Goal: Transaction & Acquisition: Purchase product/service

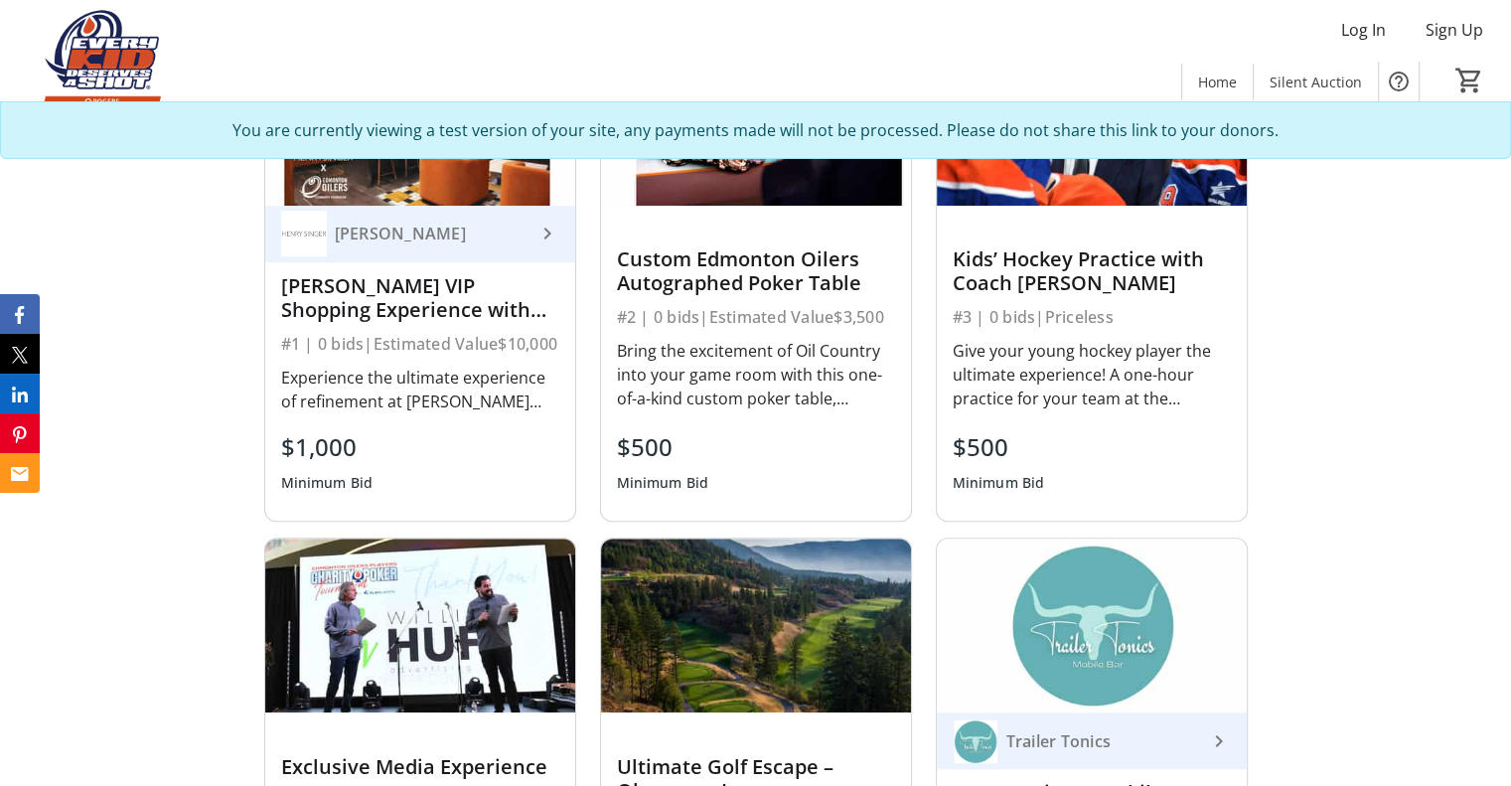
scroll to position [1391, 0]
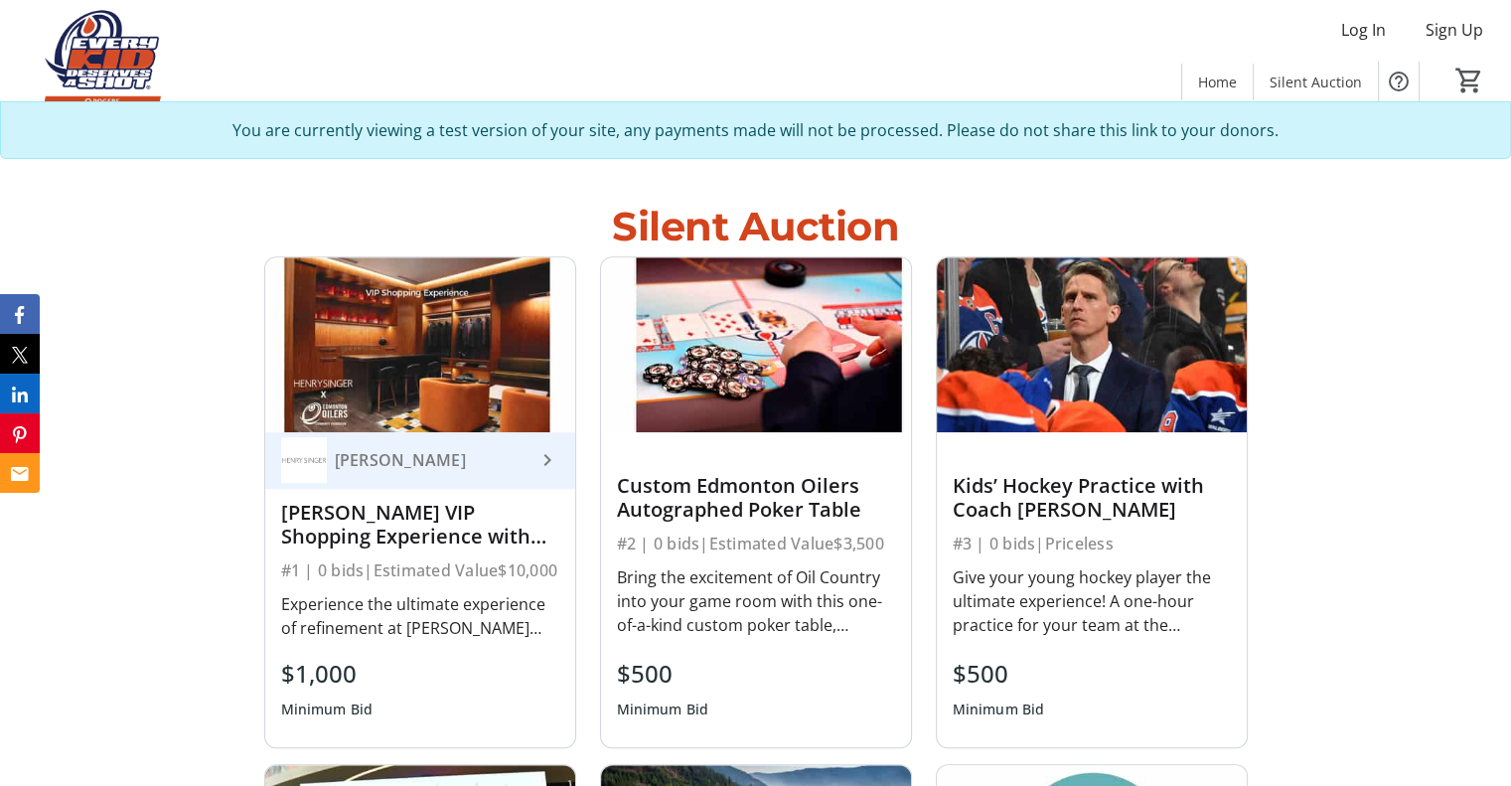
click at [354, 473] on div "[PERSON_NAME]" at bounding box center [408, 460] width 254 height 46
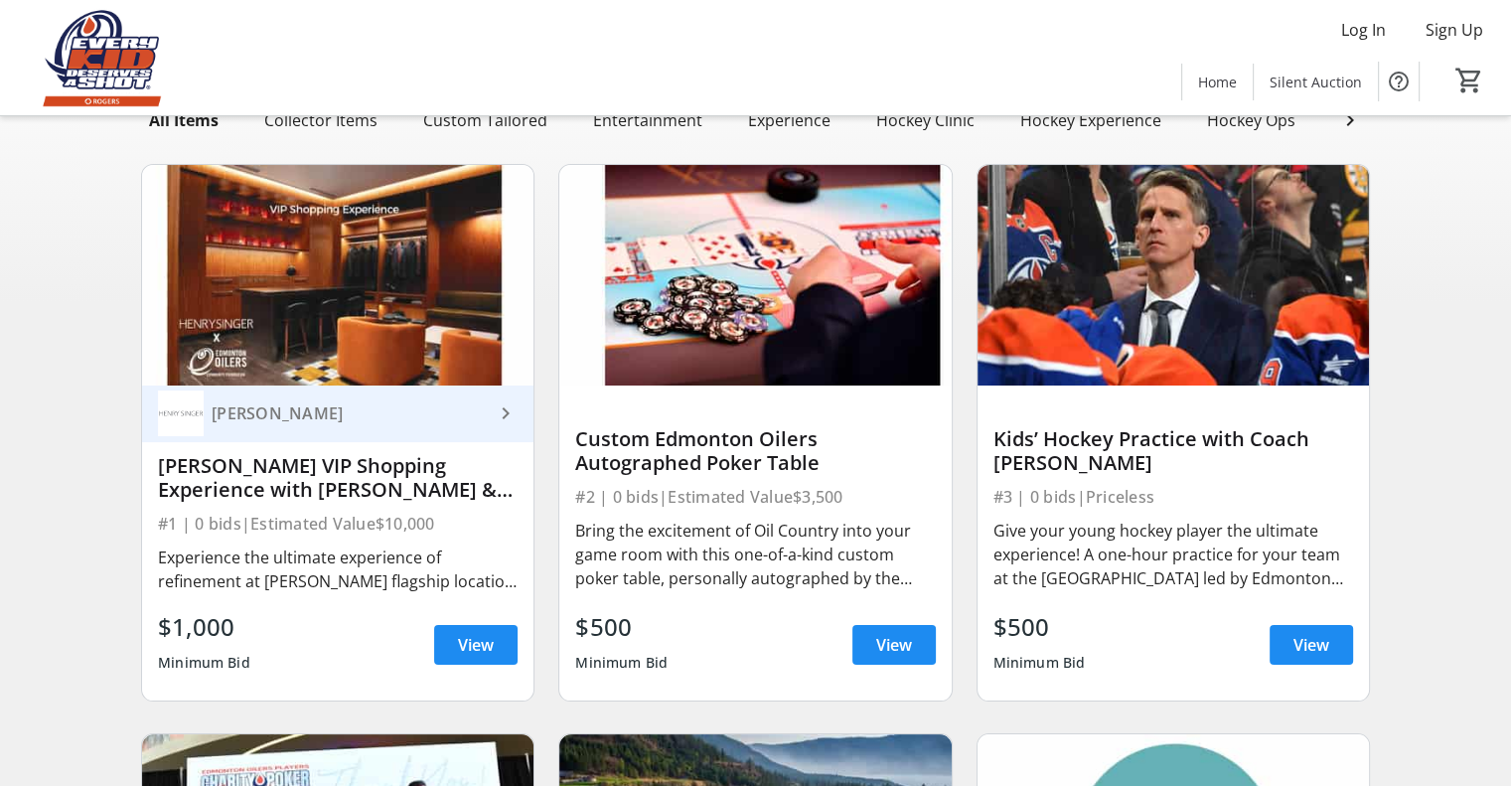
scroll to position [298, 0]
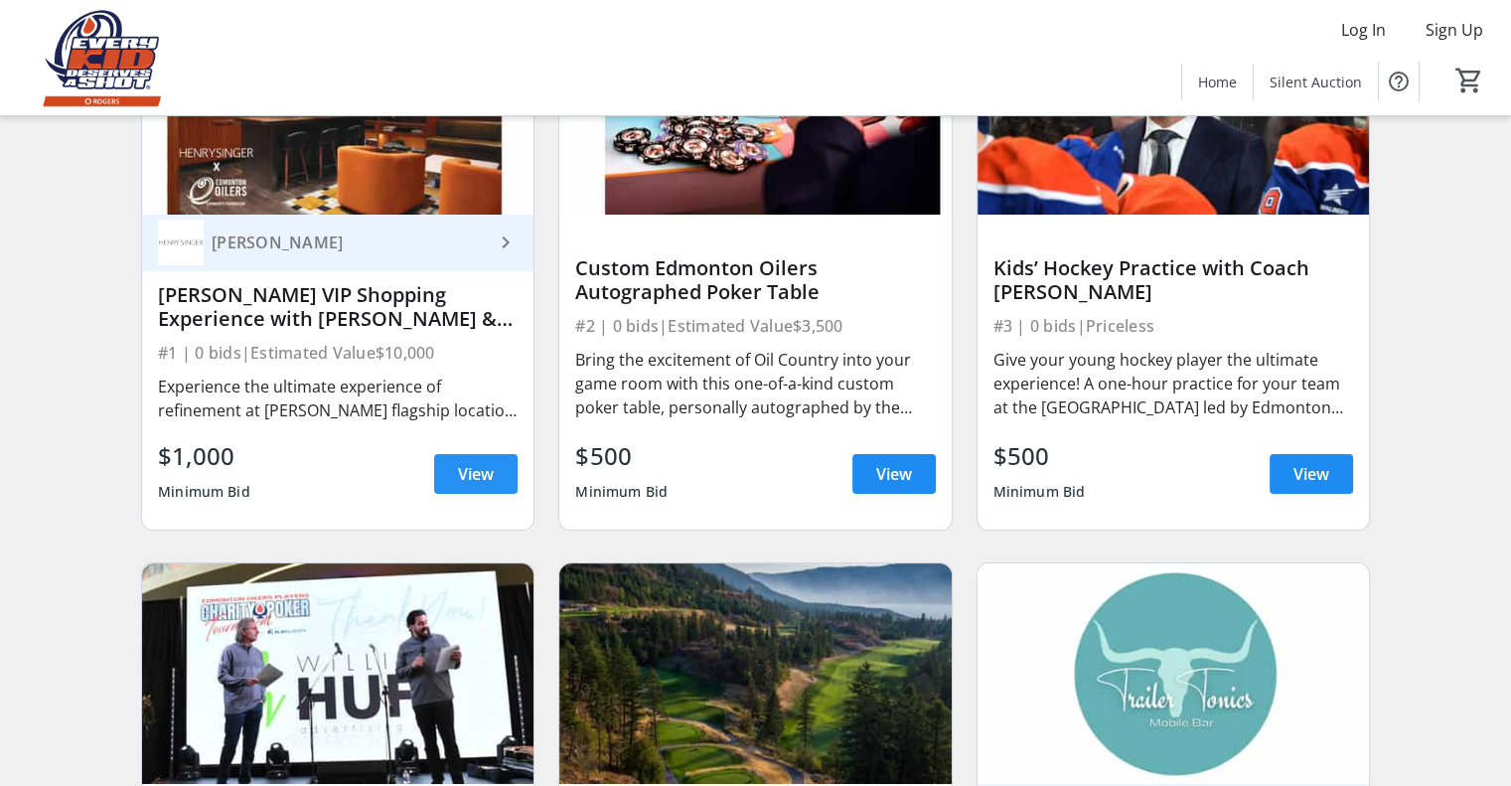
click at [459, 486] on span "View" at bounding box center [476, 474] width 36 height 24
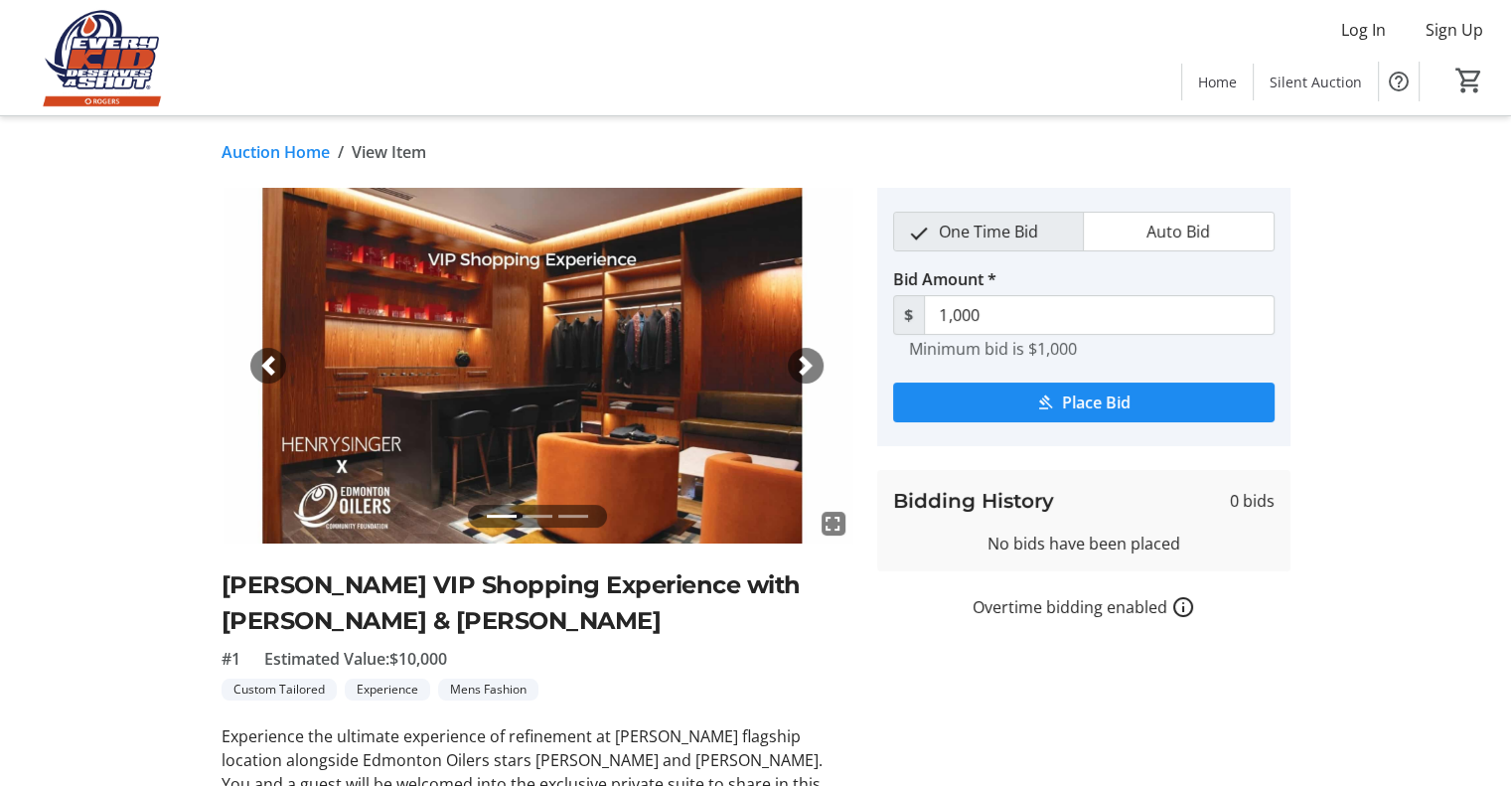
click at [806, 370] on span "button" at bounding box center [806, 366] width 20 height 20
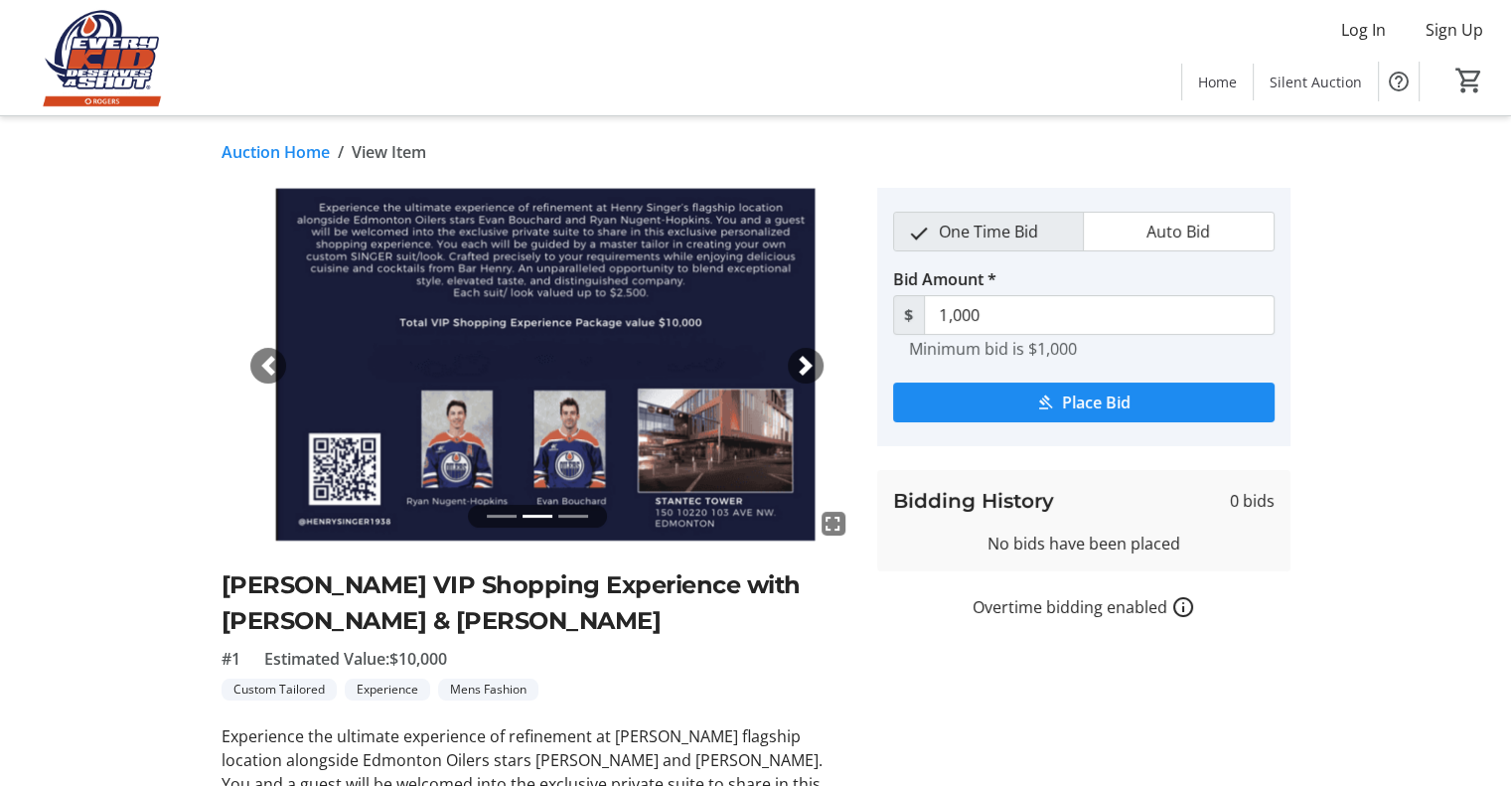
click at [806, 370] on span "button" at bounding box center [806, 366] width 20 height 20
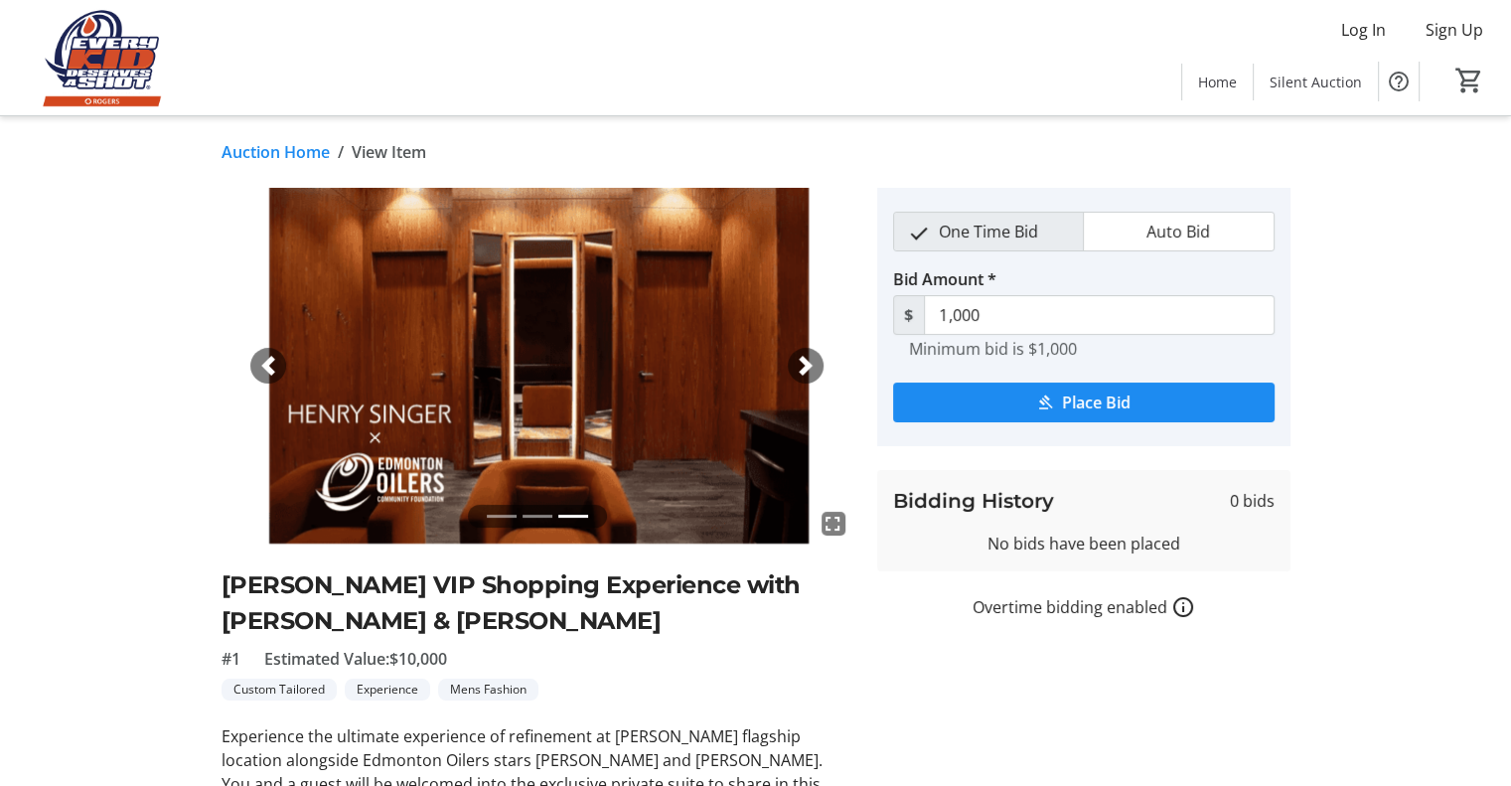
click at [266, 364] on span "button" at bounding box center [268, 366] width 20 height 20
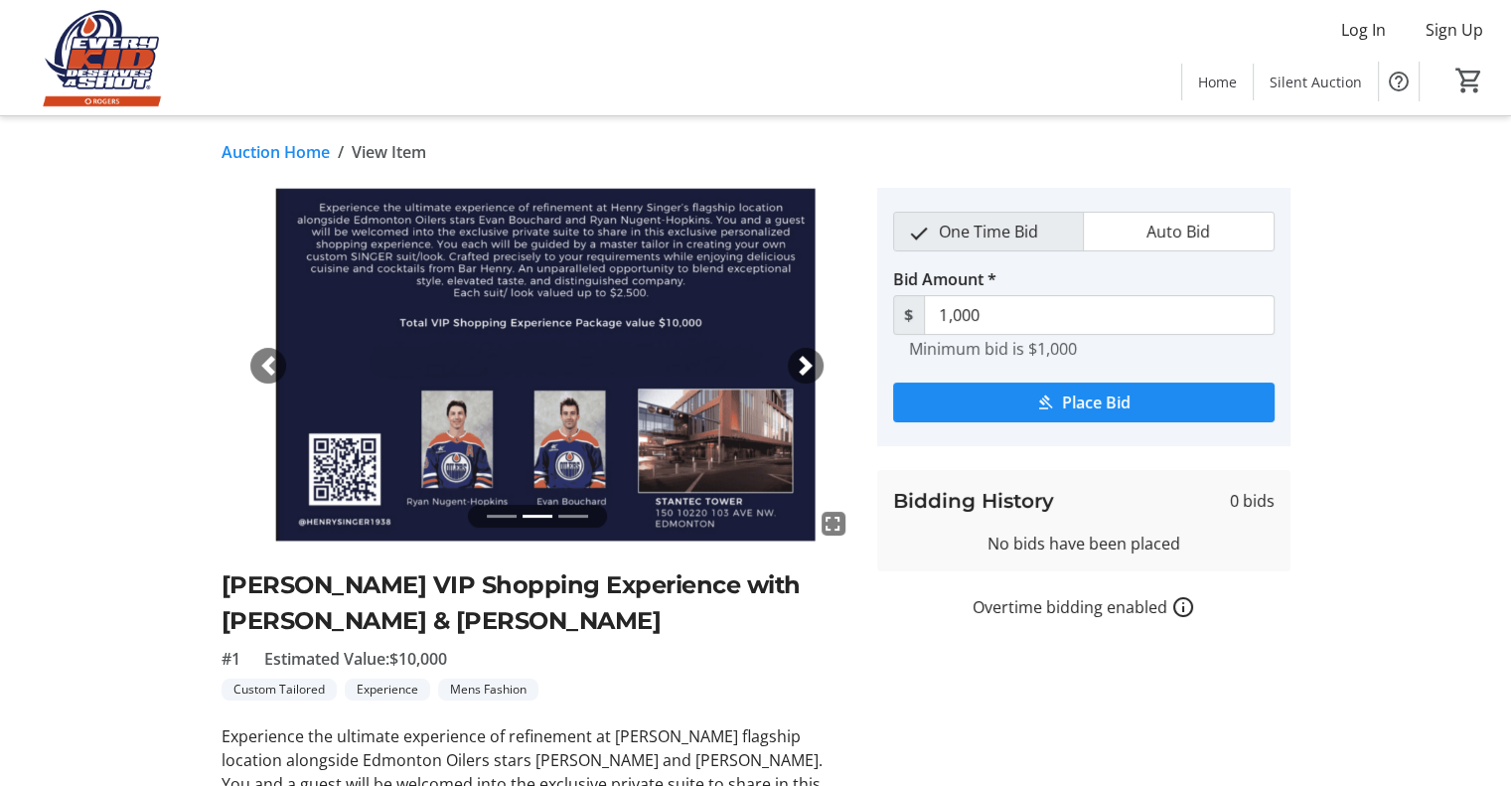
click at [266, 364] on span "button" at bounding box center [268, 366] width 20 height 20
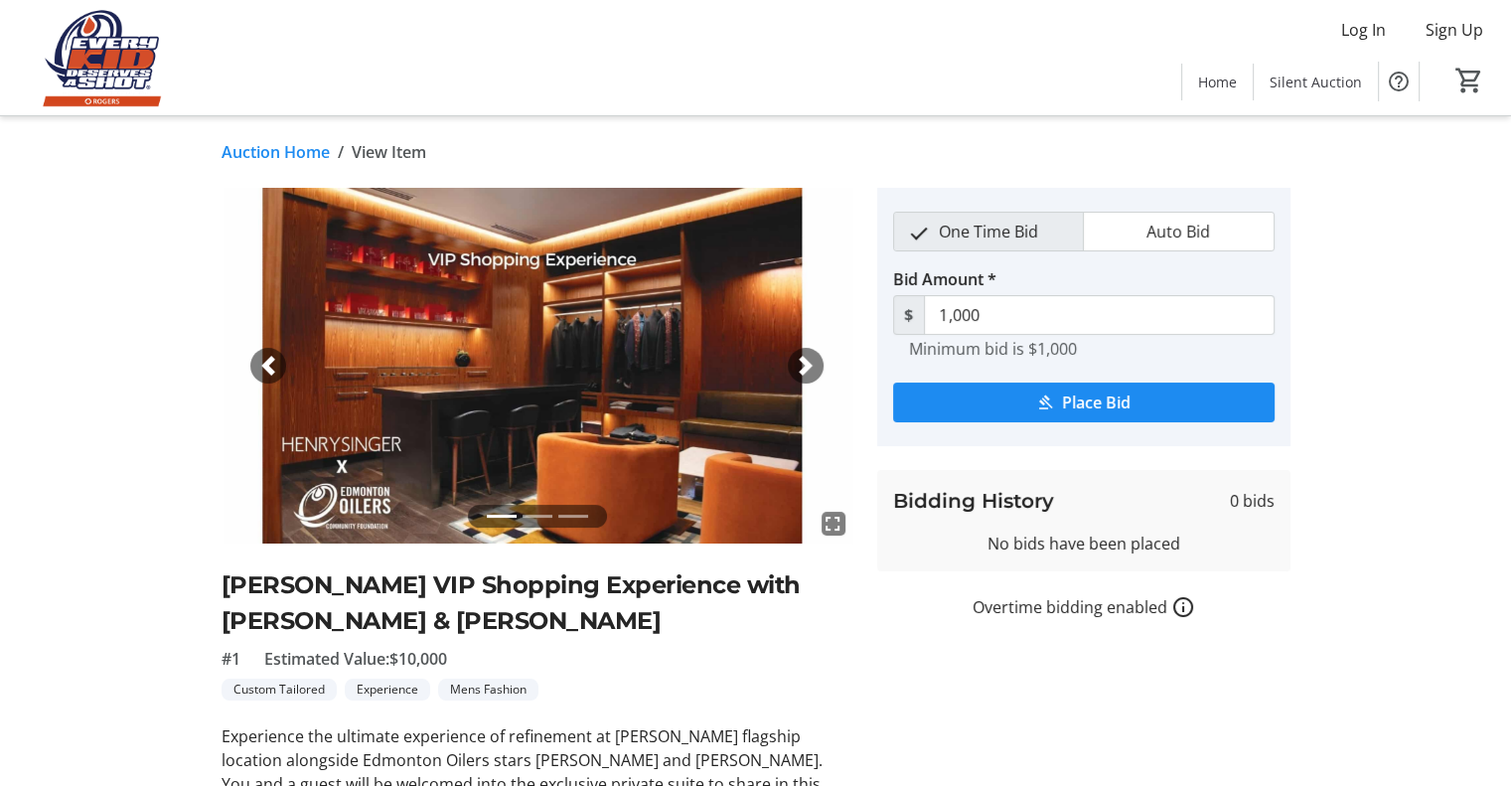
click at [807, 365] on span "button" at bounding box center [806, 366] width 20 height 20
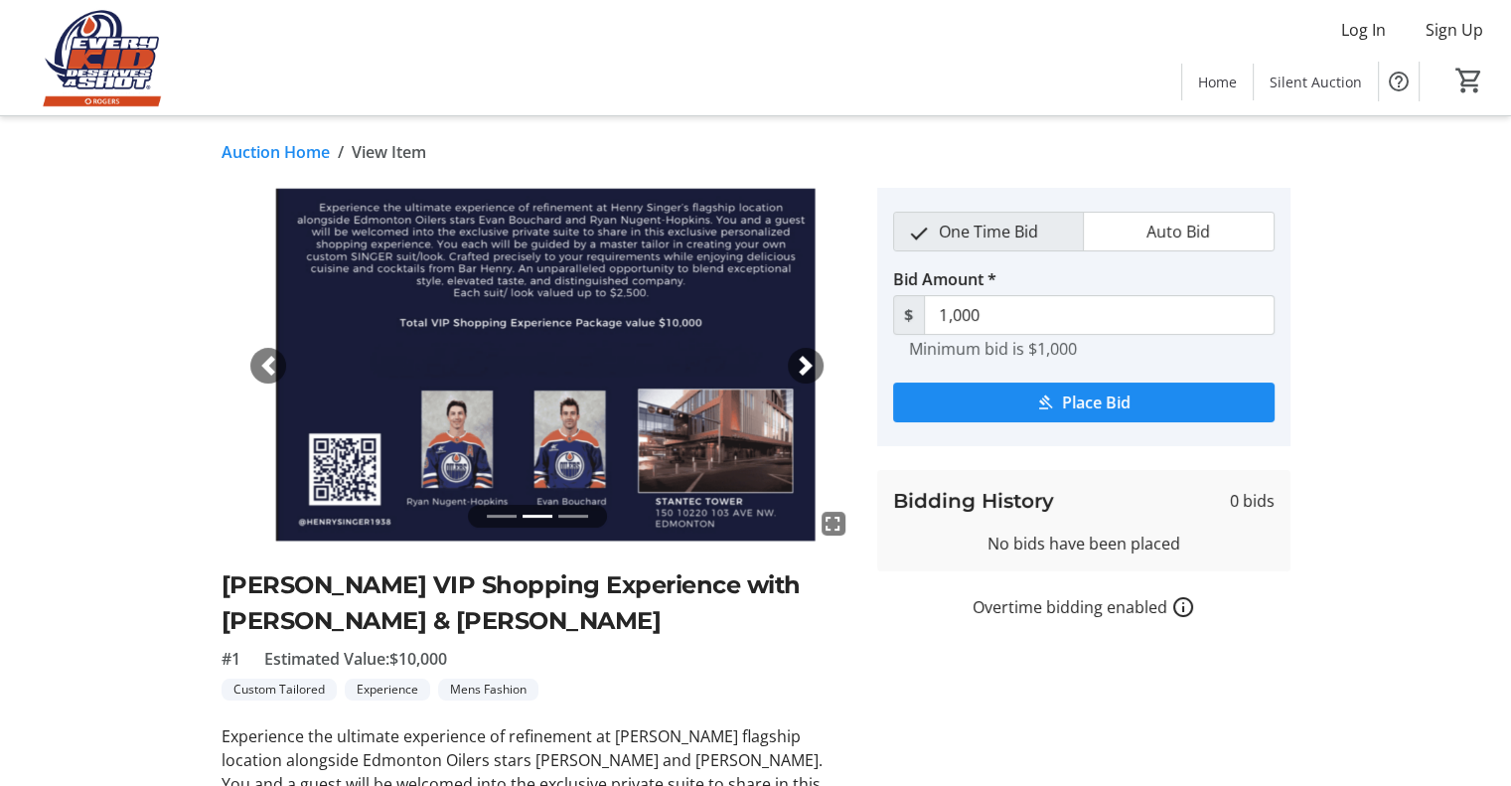
click at [807, 365] on span "button" at bounding box center [806, 366] width 20 height 20
